Goal: Transaction & Acquisition: Purchase product/service

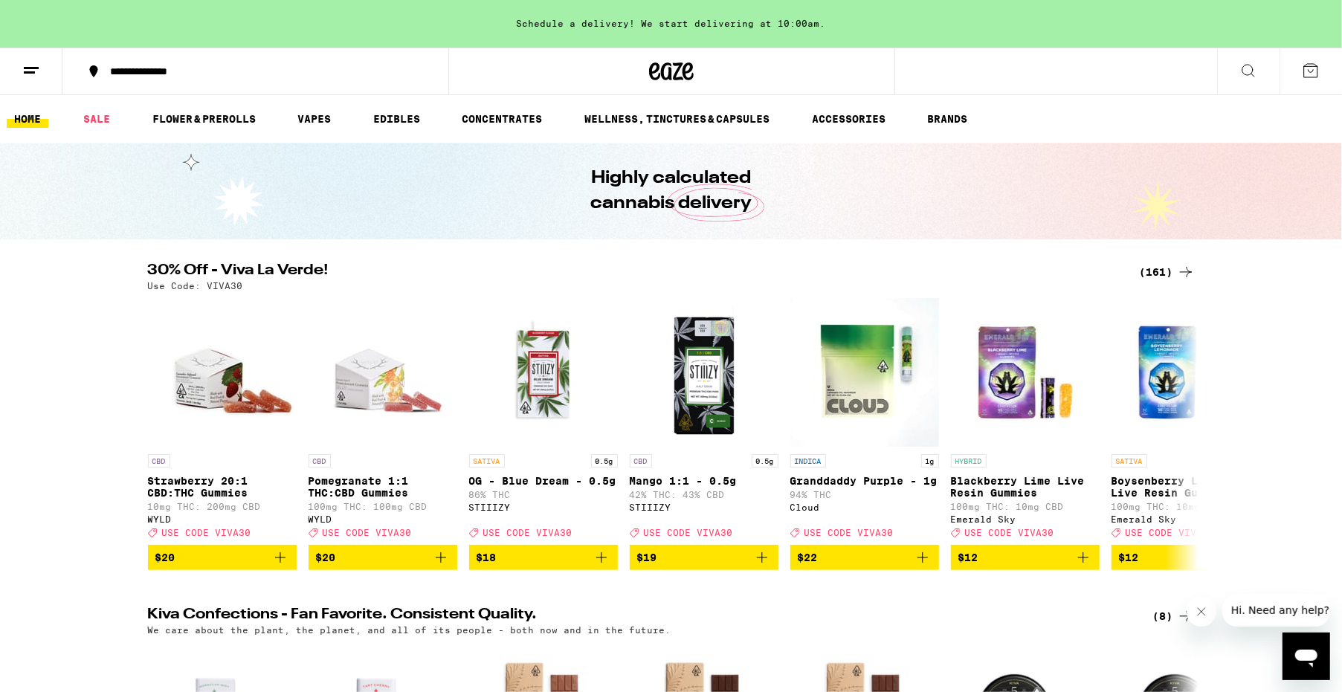
click at [1170, 274] on div "(161)" at bounding box center [1167, 272] width 55 height 18
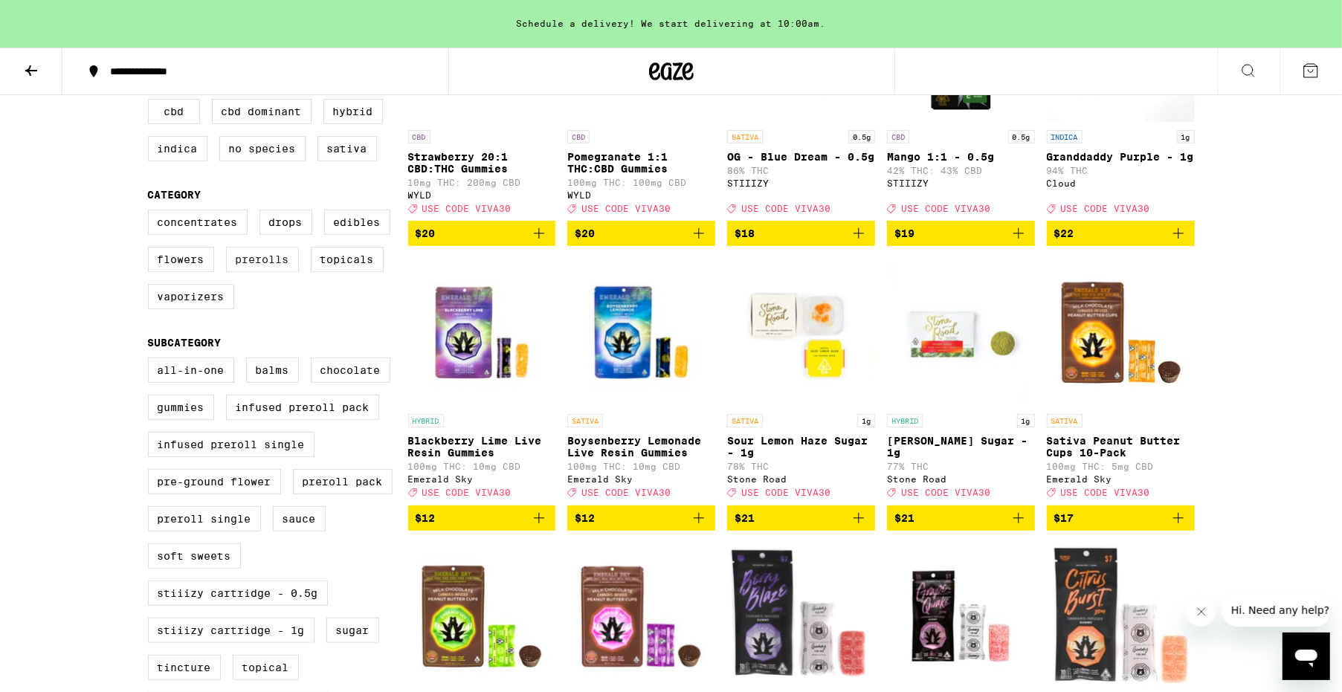
scroll to position [376, 0]
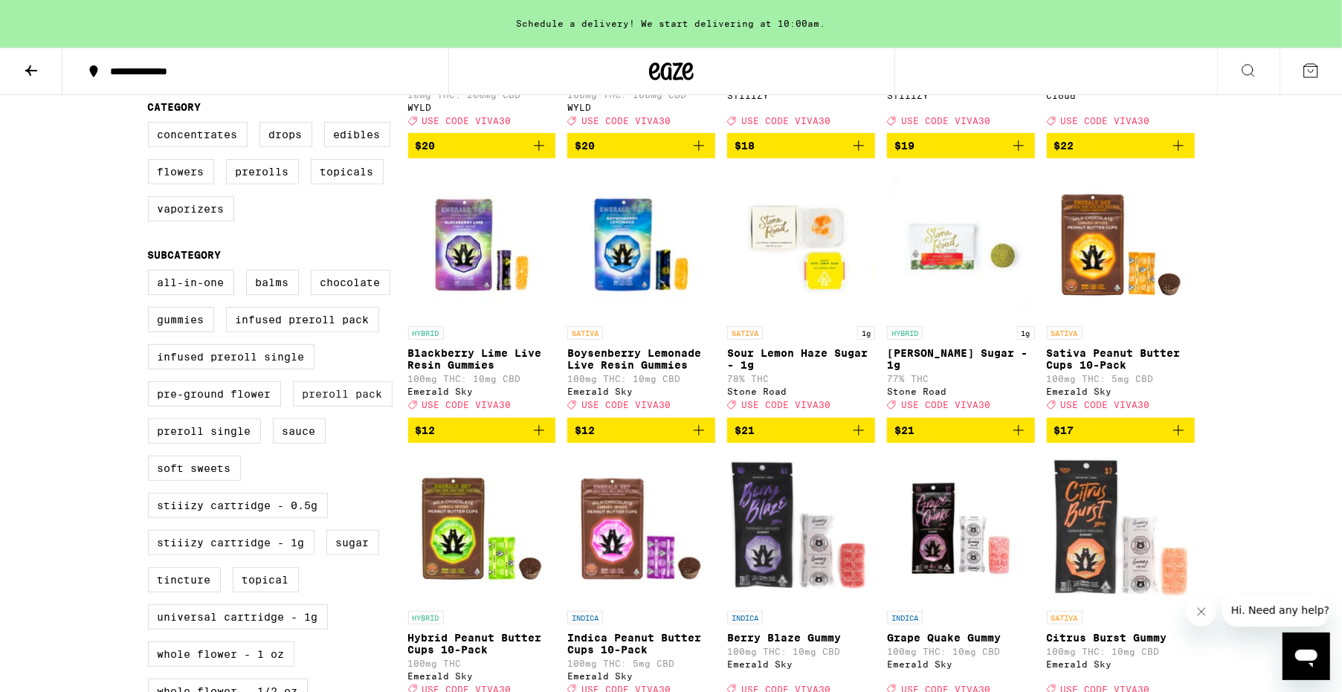
click at [335, 407] on label "Preroll Pack" at bounding box center [343, 393] width 100 height 25
click at [152, 273] on input "Preroll Pack" at bounding box center [151, 272] width 1 height 1
checkbox input "true"
